Goal: Task Accomplishment & Management: Manage account settings

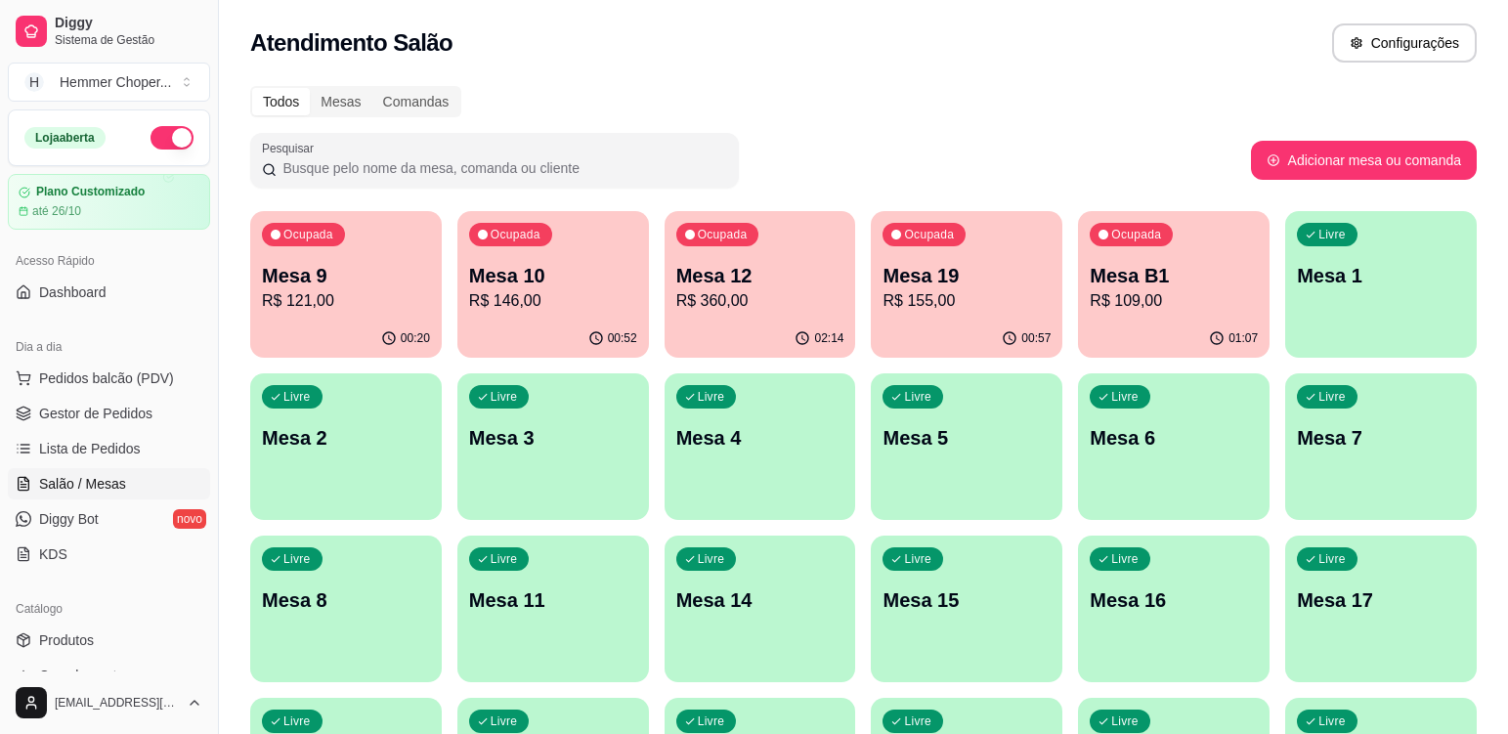
click at [1180, 298] on p "R$ 109,00" at bounding box center [1174, 300] width 168 height 23
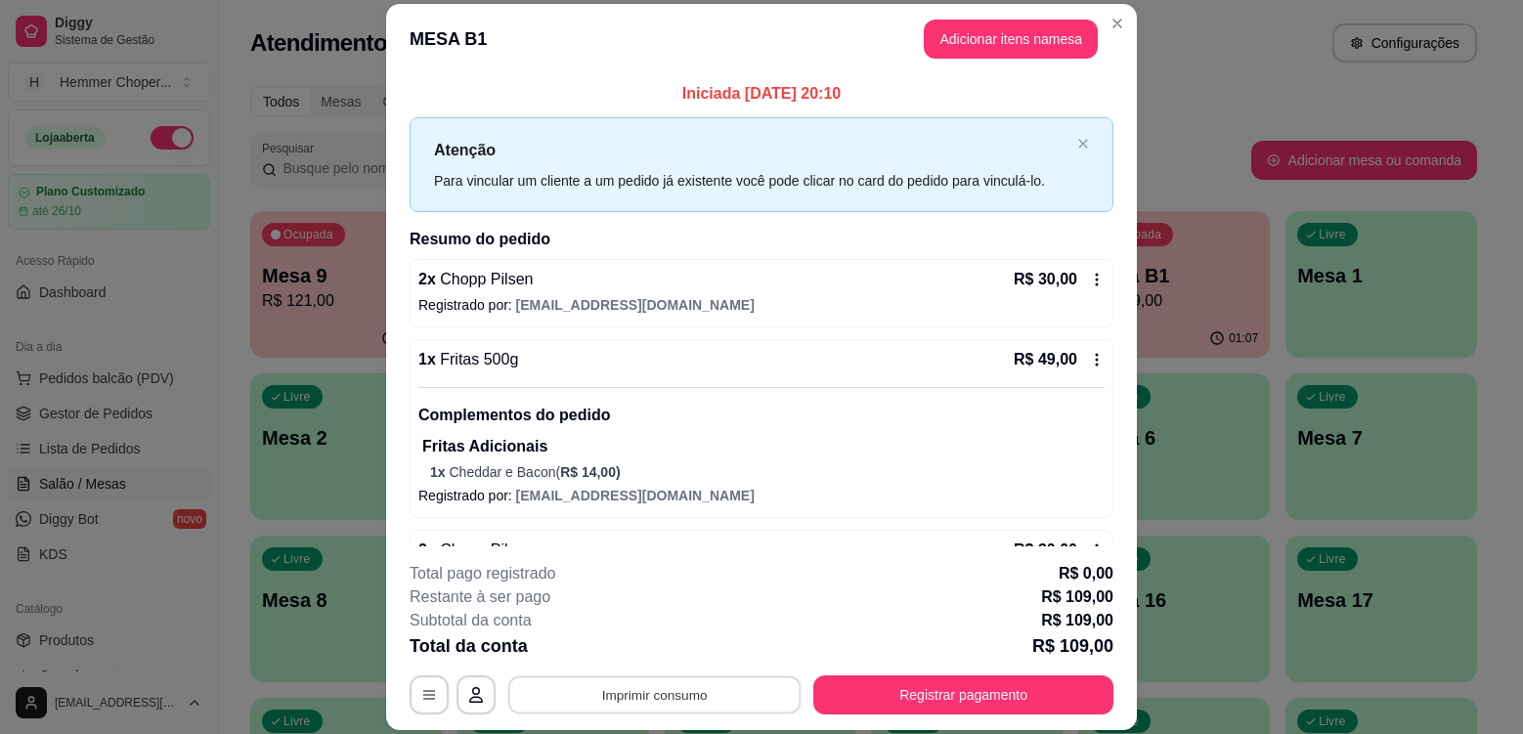
click at [644, 689] on button "Imprimir consumo" at bounding box center [654, 695] width 293 height 38
click at [659, 632] on div "Escolha a impressora Cozinha" at bounding box center [653, 636] width 161 height 66
click at [646, 652] on button "Cozinha" at bounding box center [653, 649] width 137 height 30
click at [647, 685] on button "Imprimir consumo" at bounding box center [654, 694] width 302 height 39
click at [634, 650] on button "Cozinha" at bounding box center [653, 649] width 137 height 30
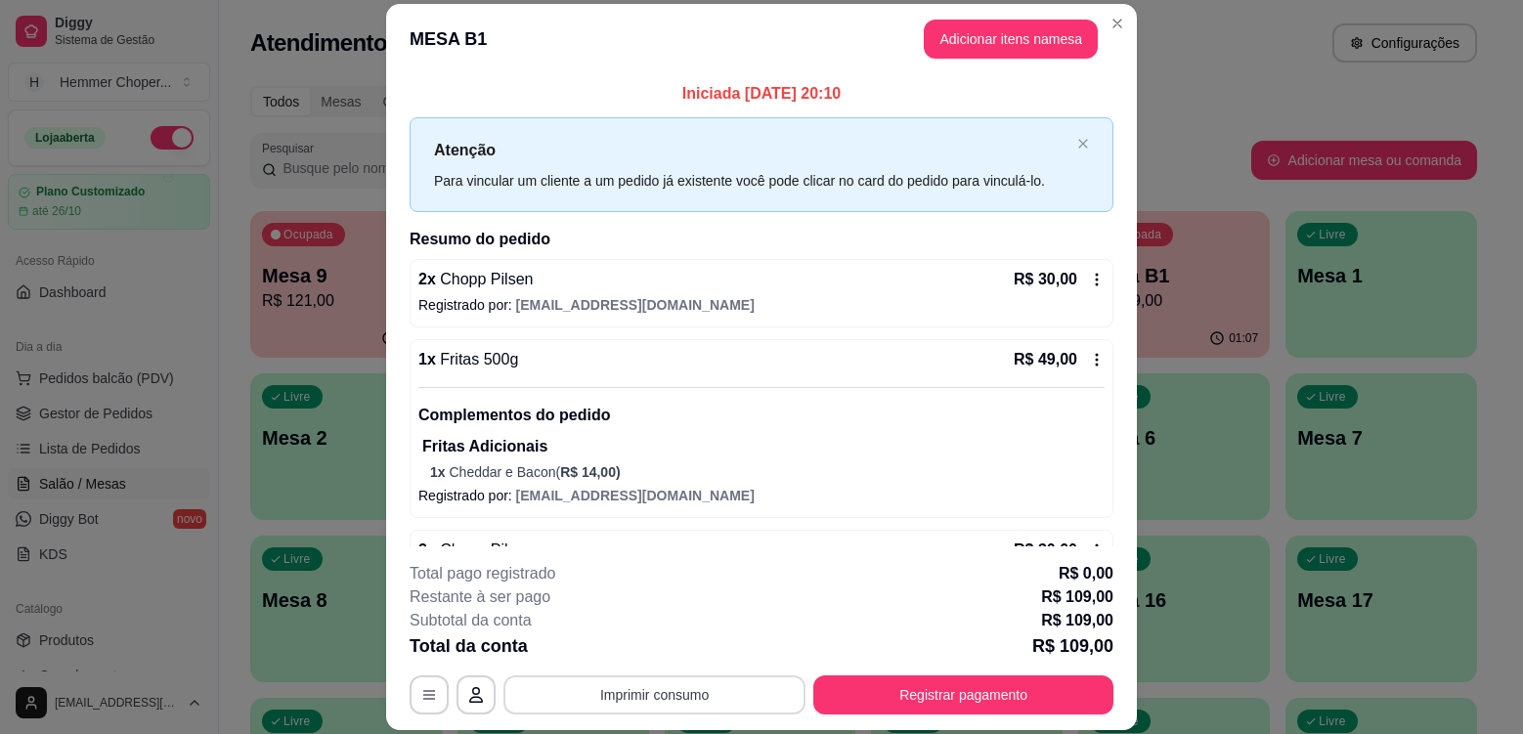
click at [662, 696] on button "Imprimir consumo" at bounding box center [654, 694] width 302 height 39
click at [635, 642] on button "Cozinha" at bounding box center [654, 649] width 142 height 31
click at [655, 695] on button "Imprimir consumo" at bounding box center [654, 694] width 302 height 39
click at [661, 645] on button "Cozinha" at bounding box center [654, 649] width 142 height 31
click at [648, 697] on button "Imprimir consumo" at bounding box center [654, 694] width 302 height 39
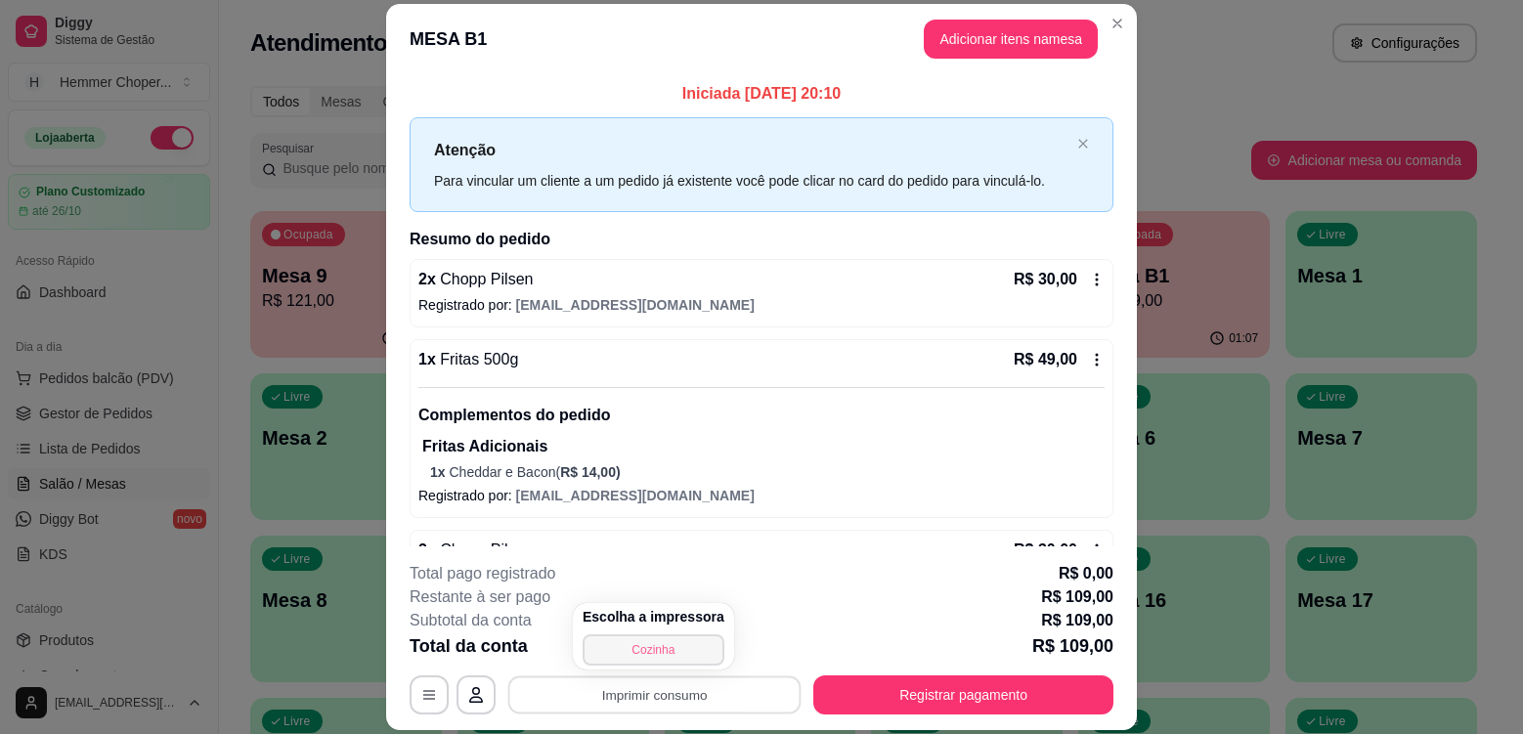
click at [651, 636] on div "Escolha a impressora Cozinha" at bounding box center [653, 636] width 161 height 66
click at [648, 641] on button "Cozinha" at bounding box center [654, 649] width 142 height 31
click at [631, 697] on button "Imprimir consumo" at bounding box center [654, 695] width 293 height 38
click at [653, 647] on button "Cozinha" at bounding box center [654, 649] width 142 height 31
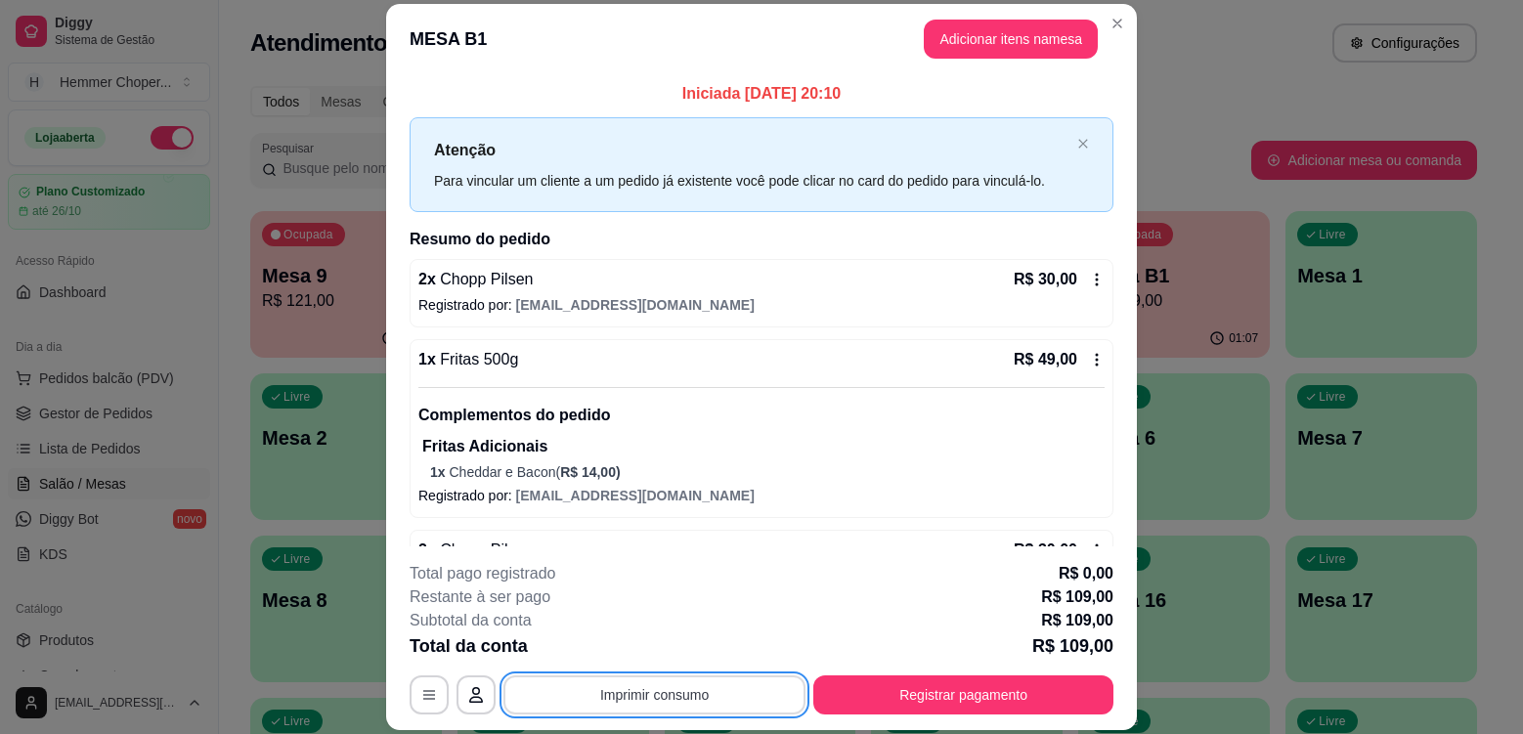
click at [625, 704] on button "Imprimir consumo" at bounding box center [654, 694] width 302 height 39
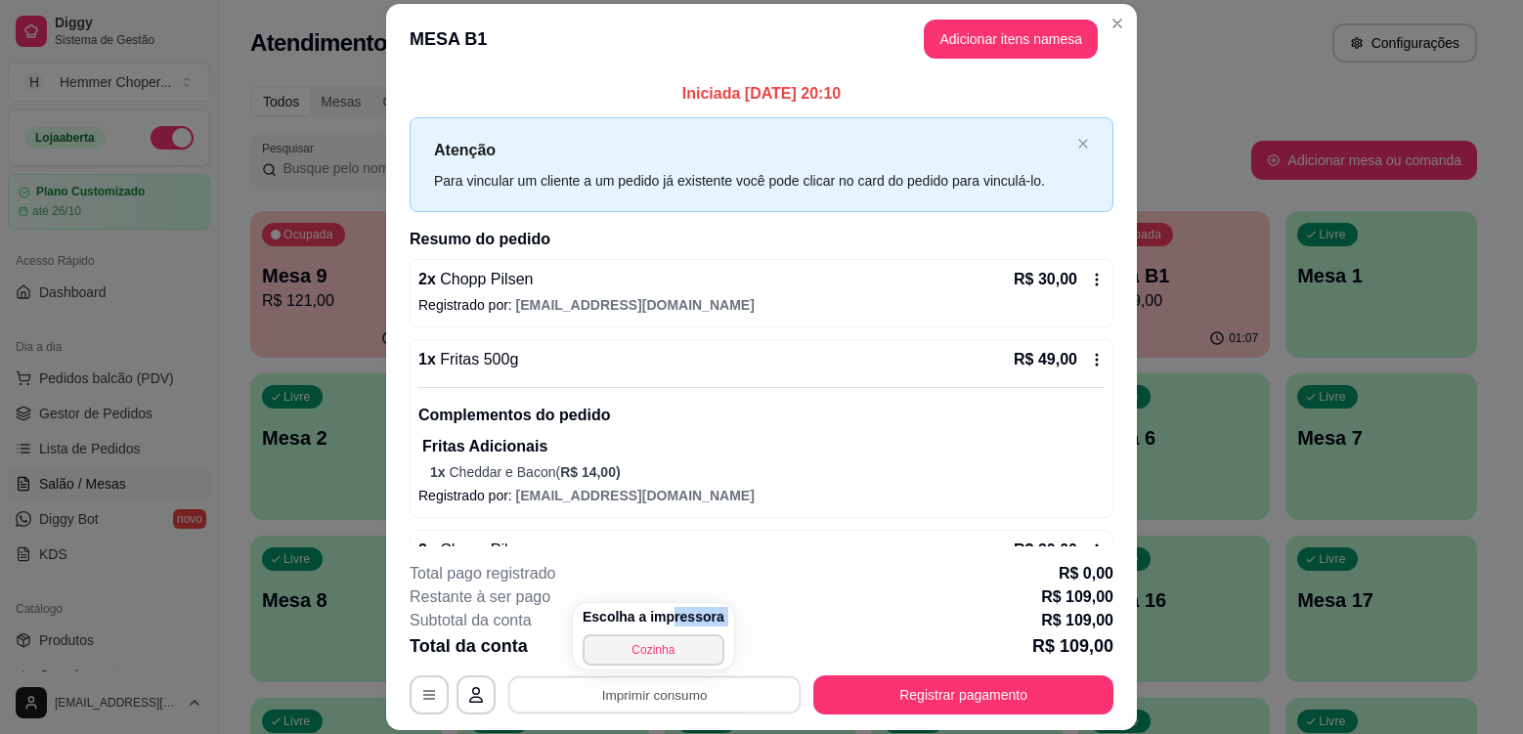
drag, startPoint x: 666, startPoint y: 626, endPoint x: 649, endPoint y: 648, distance: 28.0
click at [664, 631] on div "Escolha a impressora Cozinha" at bounding box center [653, 636] width 161 height 66
click at [641, 659] on button "Cozinha" at bounding box center [653, 649] width 137 height 30
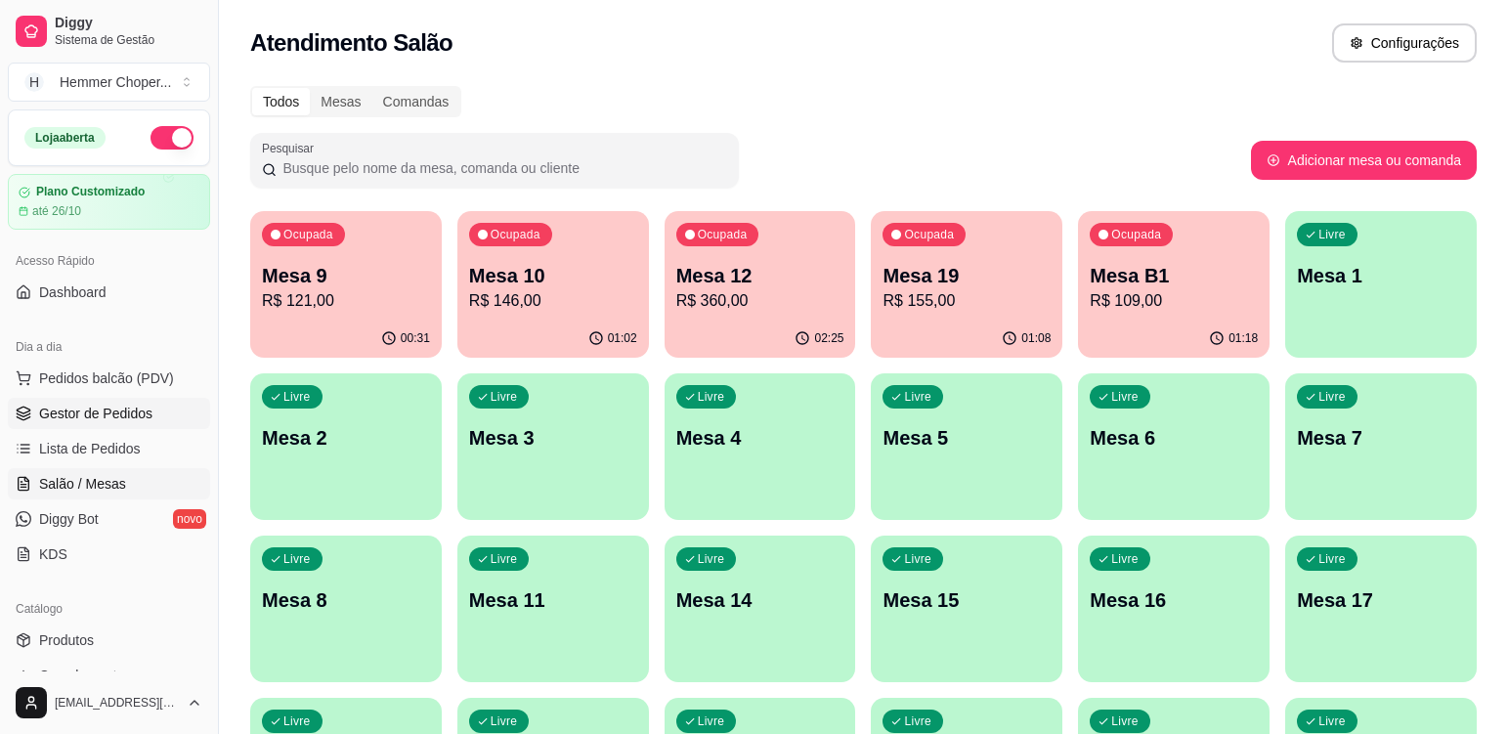
click at [98, 415] on span "Gestor de Pedidos" at bounding box center [95, 414] width 113 height 20
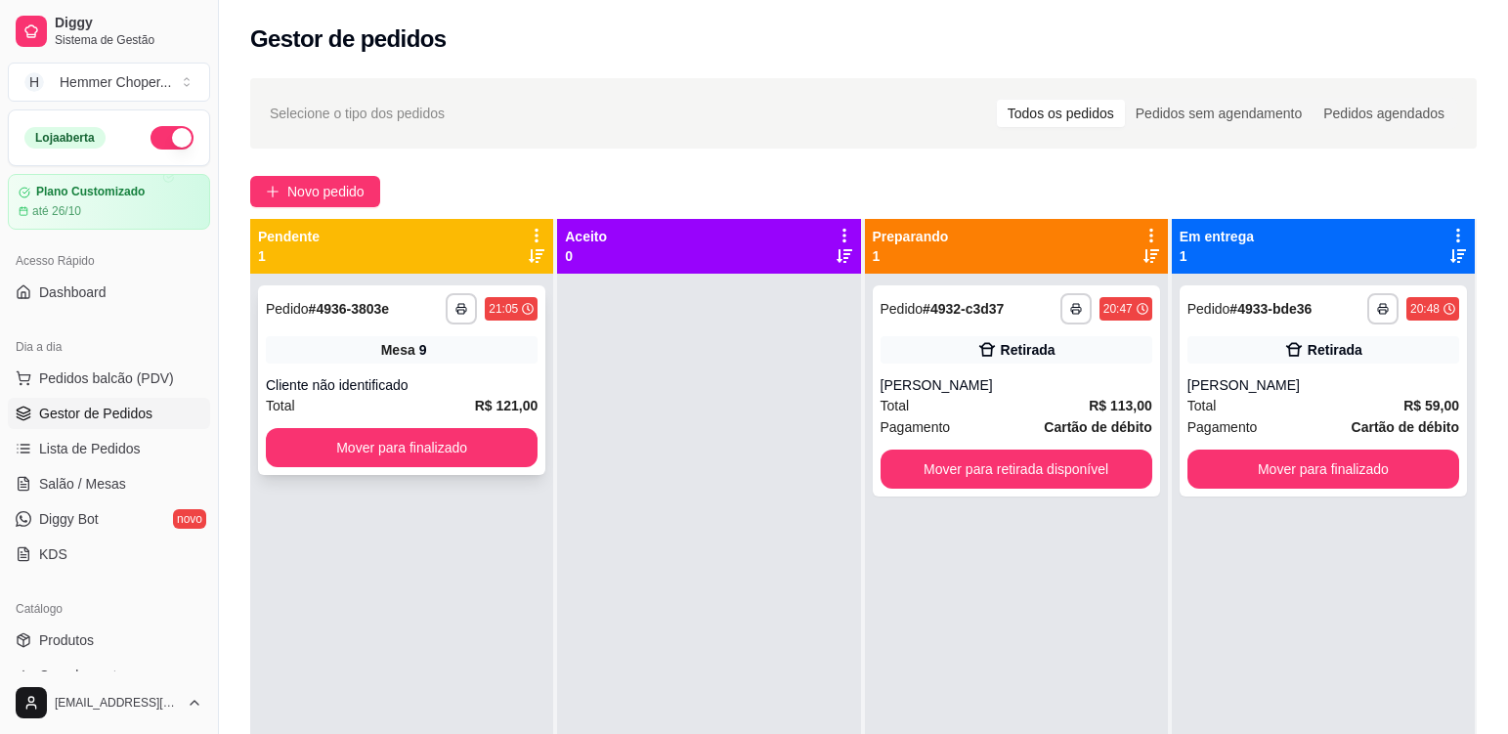
click at [445, 378] on div "Cliente não identificado" at bounding box center [402, 385] width 272 height 20
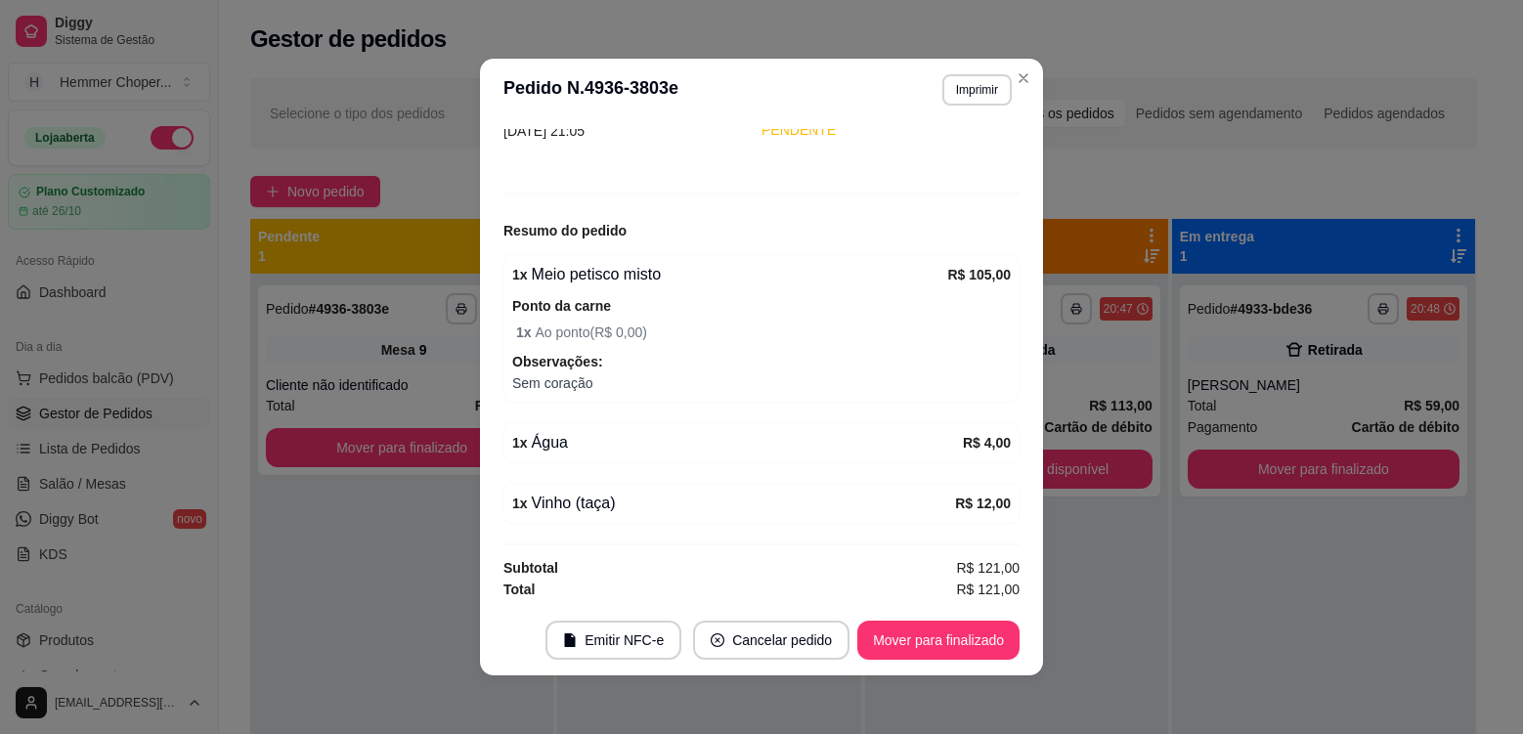
scroll to position [160, 0]
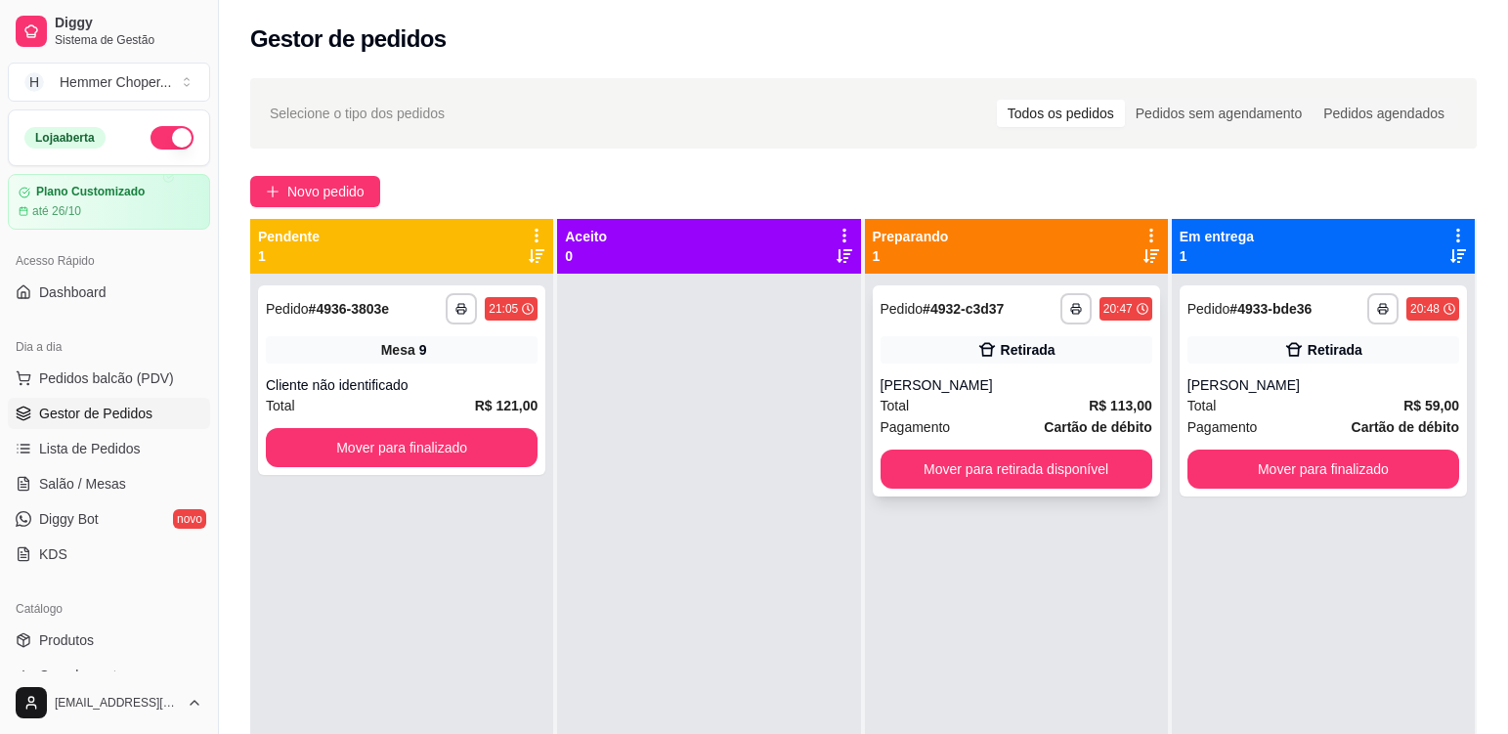
click at [1001, 400] on div "Total R$ 113,00" at bounding box center [1017, 406] width 272 height 22
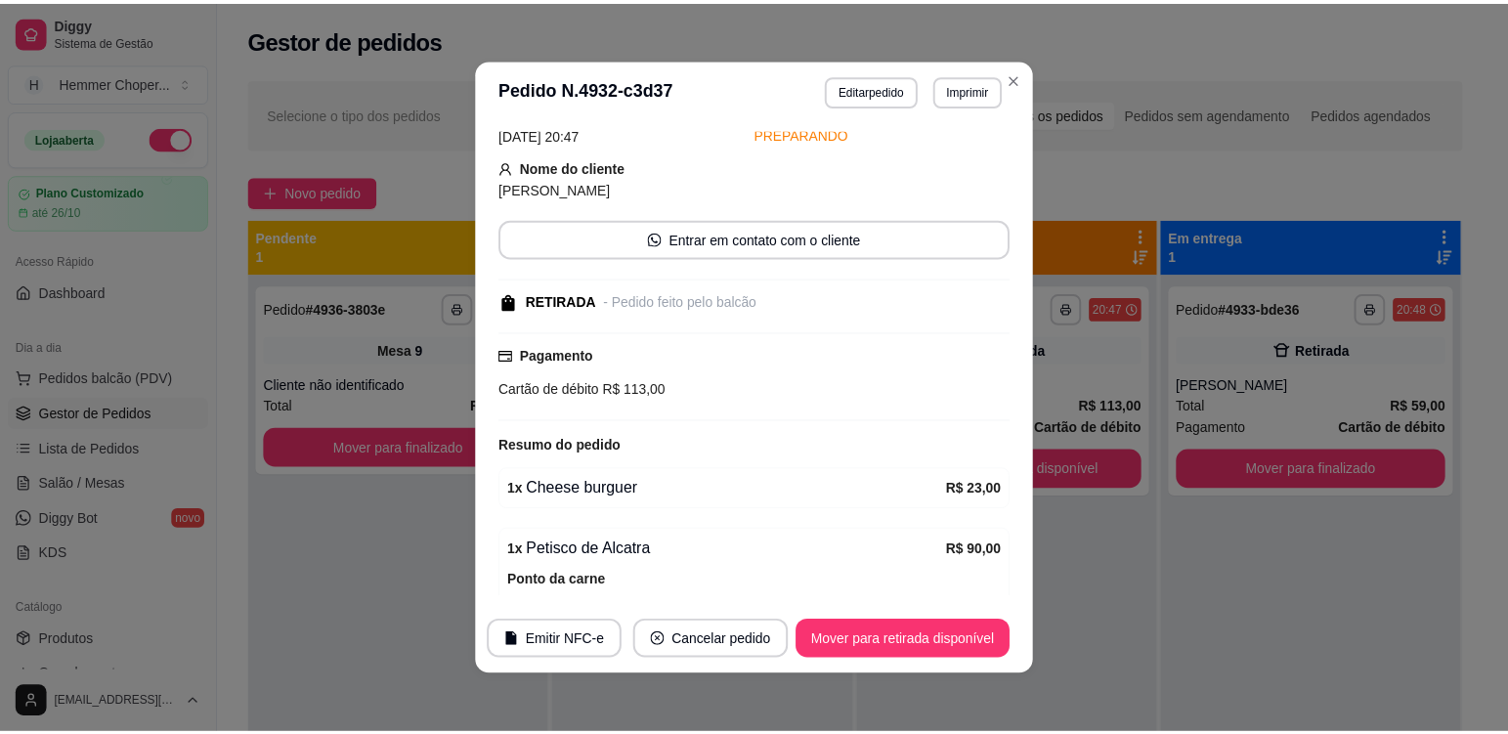
scroll to position [197, 0]
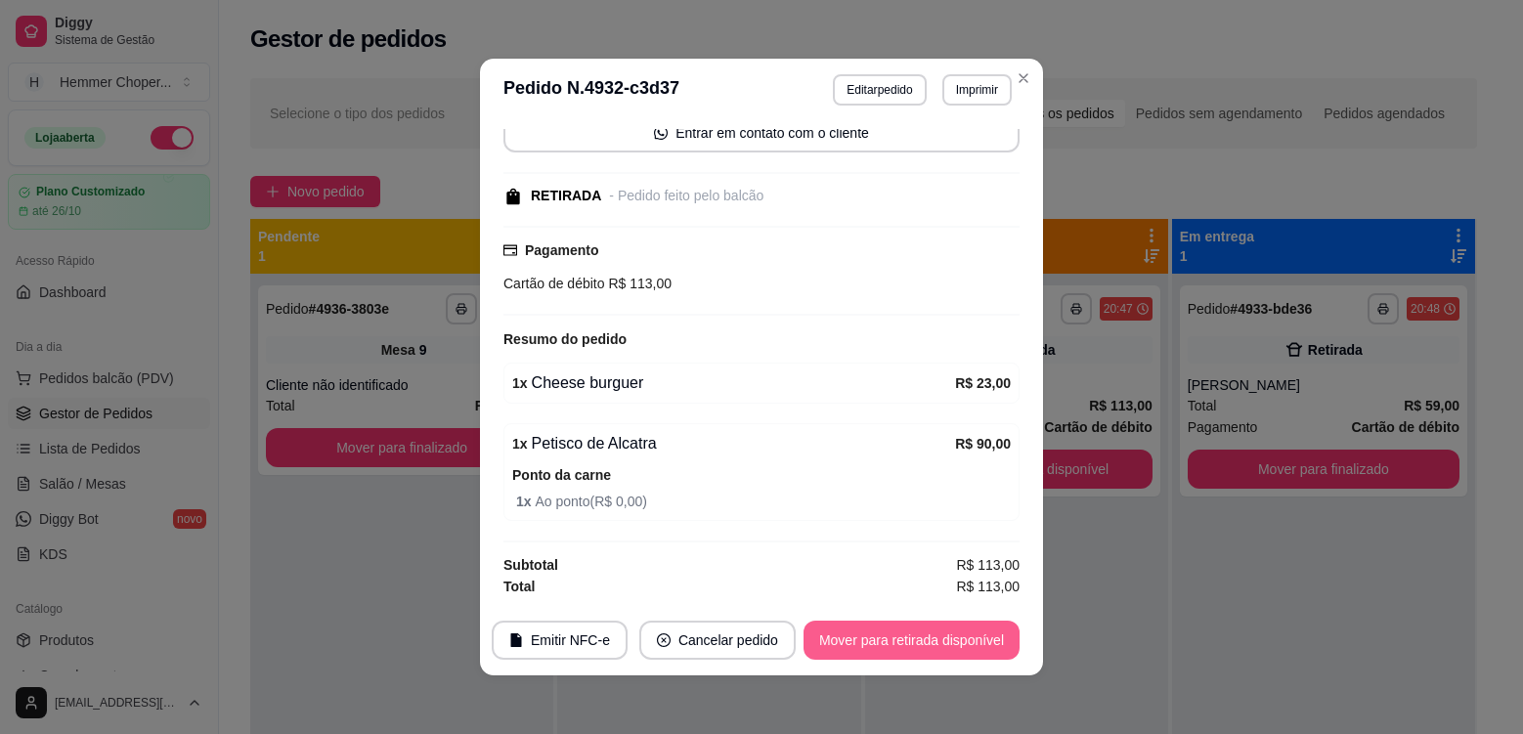
click at [909, 635] on button "Mover para retirada disponível" at bounding box center [911, 640] width 216 height 39
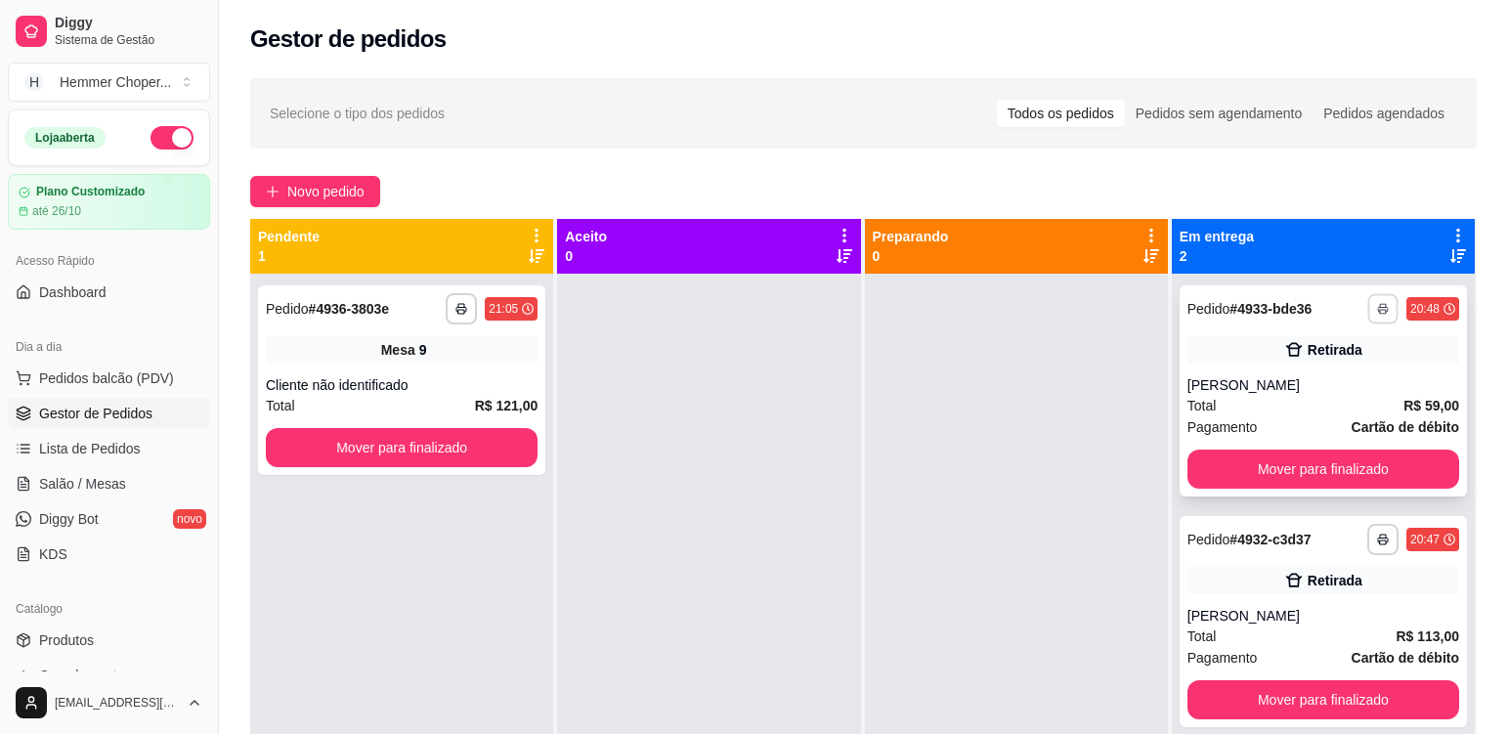
click at [1377, 309] on icon "button" at bounding box center [1383, 309] width 12 height 12
click at [1304, 377] on button "Cozinha" at bounding box center [1316, 377] width 137 height 30
click at [457, 441] on button "Mover para finalizado" at bounding box center [402, 447] width 272 height 39
